Goal: Find specific page/section

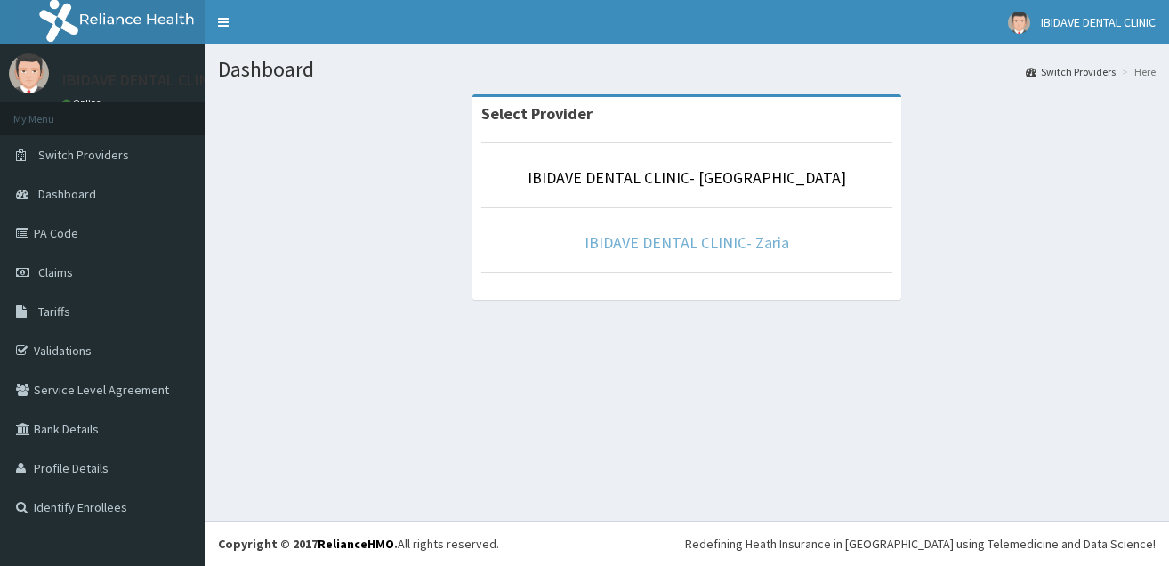
click at [621, 249] on link "IBIDAVE DENTAL CLINIC- Zaria" at bounding box center [686, 242] width 205 height 20
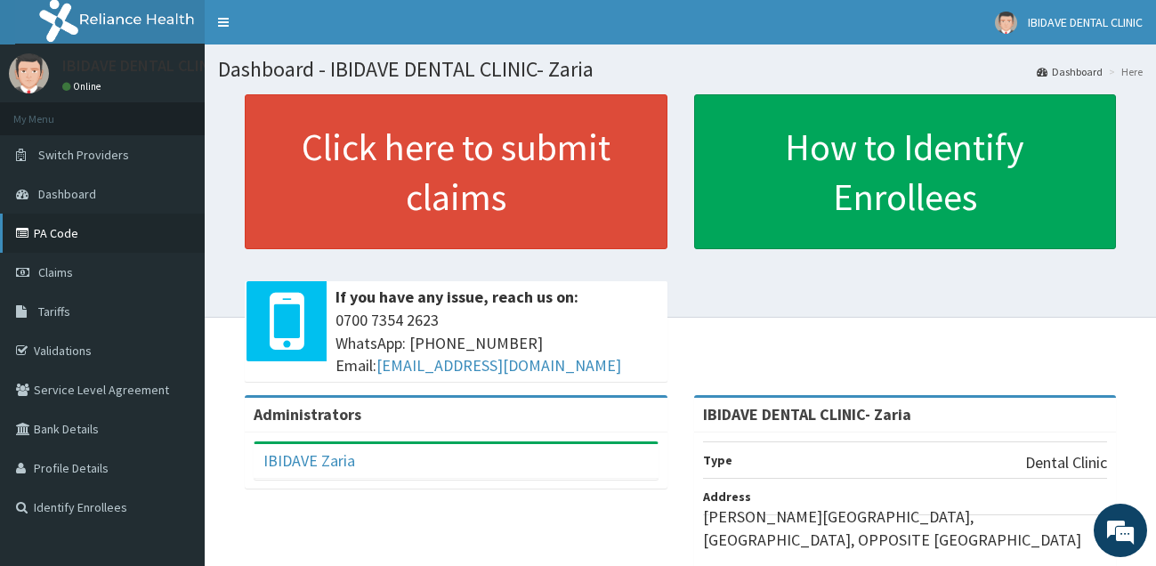
click at [57, 228] on link "PA Code" at bounding box center [102, 232] width 205 height 39
